Goal: Communication & Community: Answer question/provide support

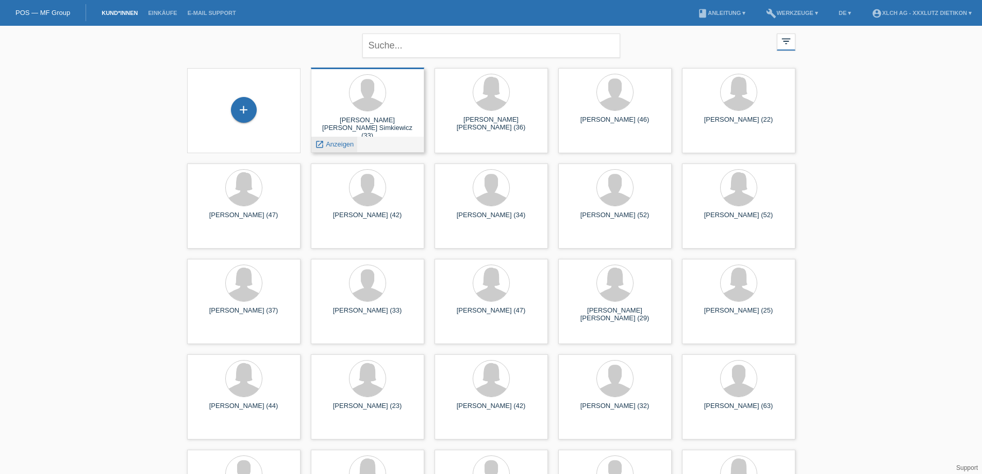
click at [342, 145] on span "Anzeigen" at bounding box center [340, 144] width 28 height 8
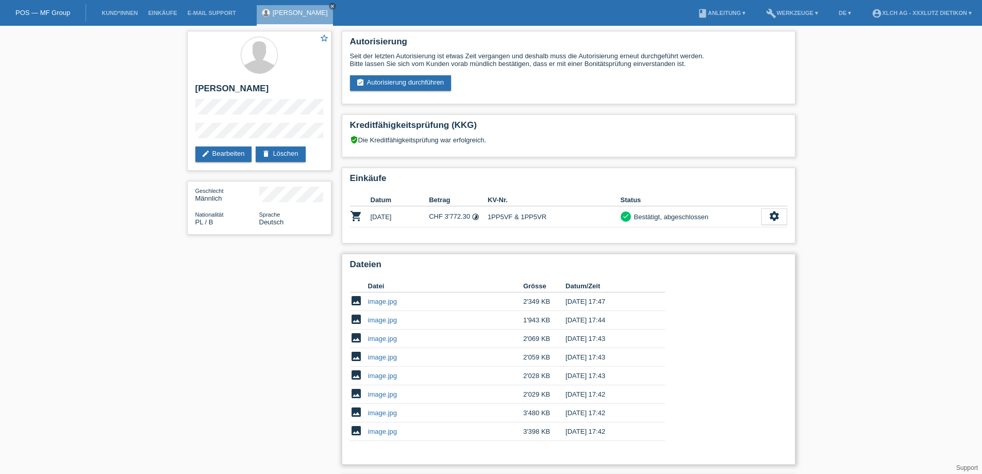
click at [386, 431] on link "image.jpg" at bounding box center [382, 432] width 29 height 8
click at [206, 348] on div "star_border [PERSON_NAME] edit Bearbeiten delete Löschen Geschlecht Männlich Na…" at bounding box center [491, 284] width 619 height 517
click at [386, 395] on link "image.jpg" at bounding box center [382, 394] width 29 height 8
click at [391, 412] on link "image.jpg" at bounding box center [382, 413] width 29 height 8
click at [385, 339] on link "image.jpg" at bounding box center [382, 339] width 29 height 8
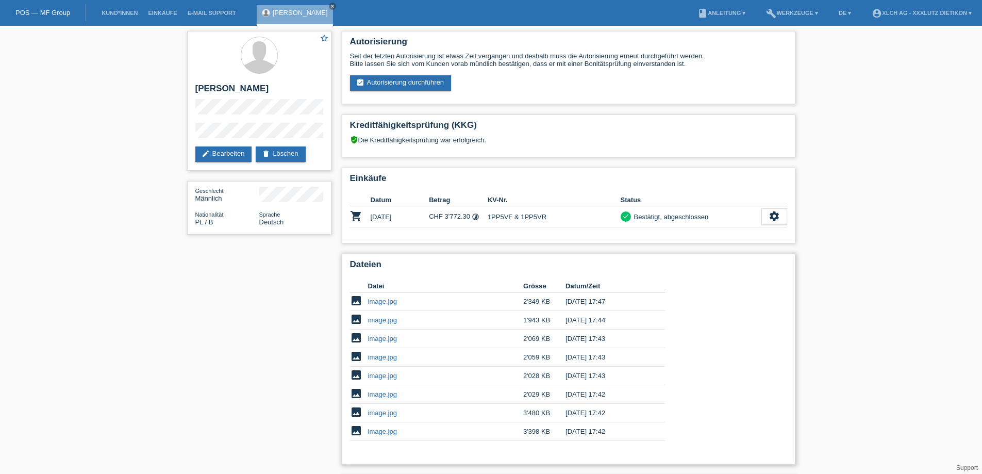
click at [391, 379] on link "image.jpg" at bounding box center [382, 376] width 29 height 8
click at [387, 411] on link "image.jpg" at bounding box center [382, 413] width 29 height 8
click at [387, 375] on link "image.jpg" at bounding box center [382, 376] width 29 height 8
click at [385, 359] on link "image.jpg" at bounding box center [382, 357] width 29 height 8
drag, startPoint x: 311, startPoint y: 87, endPoint x: 195, endPoint y: 86, distance: 116.6
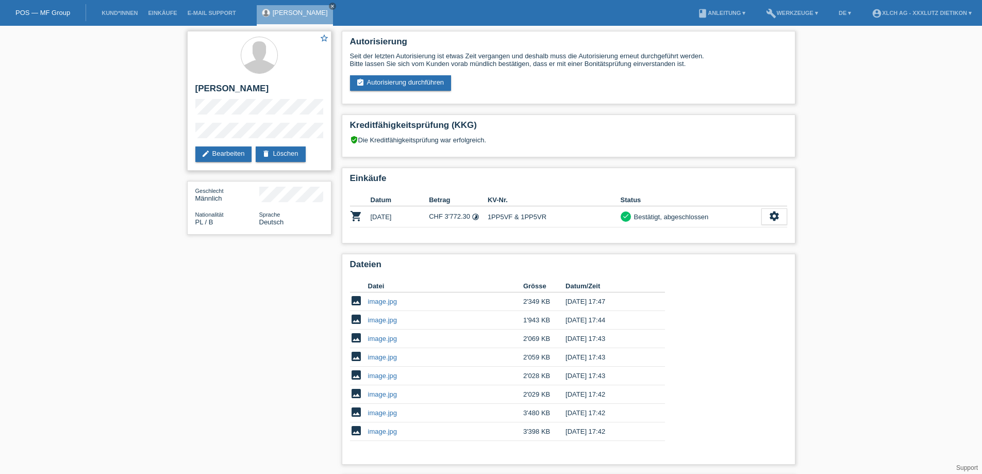
click at [195, 86] on h2 "Arkadiusz Pawel Simkiewicz" at bounding box center [259, 91] width 128 height 15
copy h2 "[PERSON_NAME]"
click at [380, 320] on link "image.jpg" at bounding box center [382, 320] width 29 height 8
click at [383, 337] on link "image.jpg" at bounding box center [382, 339] width 29 height 8
click at [388, 359] on link "image.jpg" at bounding box center [382, 357] width 29 height 8
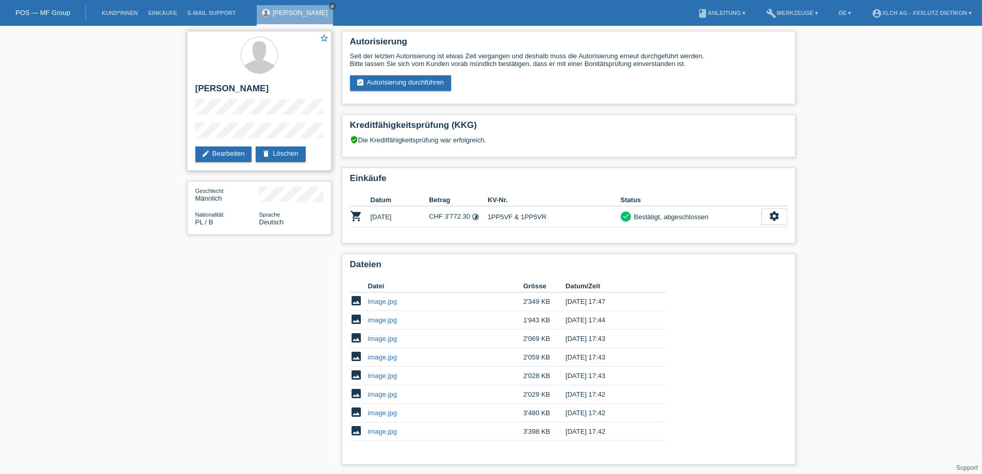
click at [310, 89] on h2 "[PERSON_NAME]" at bounding box center [259, 91] width 128 height 15
drag, startPoint x: 313, startPoint y: 87, endPoint x: 198, endPoint y: 90, distance: 115.6
click at [198, 90] on h2 "[PERSON_NAME]" at bounding box center [259, 91] width 128 height 15
copy h2 "[PERSON_NAME]"
click at [210, 11] on link "E-Mail Support" at bounding box center [212, 13] width 59 height 6
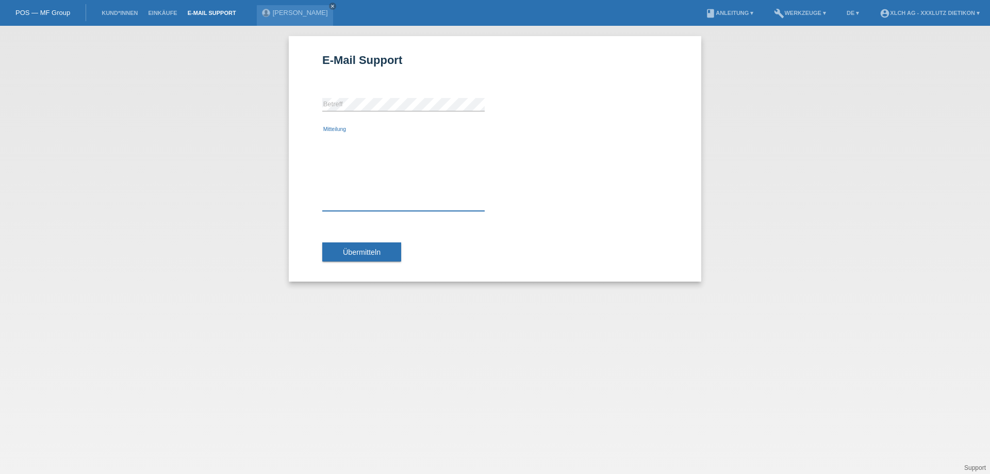
click at [340, 134] on textarea "Mitteilung" at bounding box center [403, 172] width 162 height 78
type textarea "K"
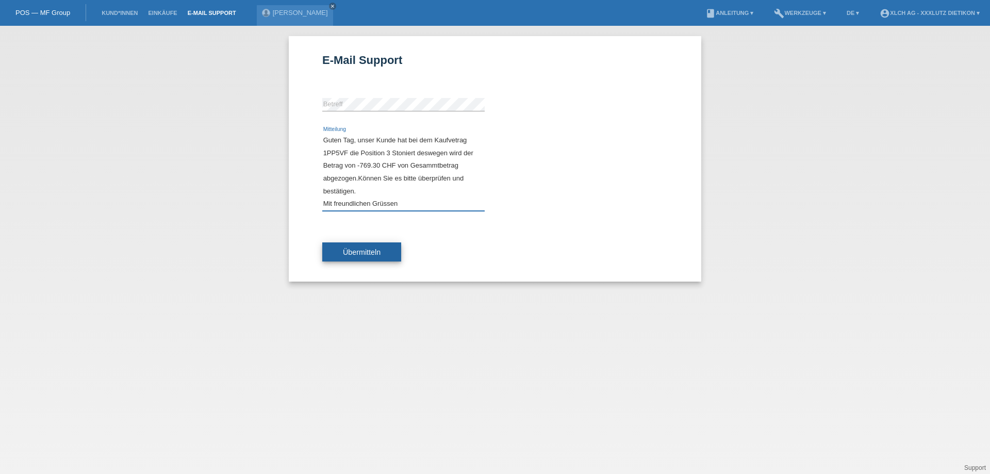
type textarea "Guten Tag, unser Kunde hat bei dem Kaufvetrag 1PP5VF die Position 3 Stoniert de…"
click at [369, 251] on span "Übermitteln" at bounding box center [362, 252] width 38 height 8
